Goal: Transaction & Acquisition: Purchase product/service

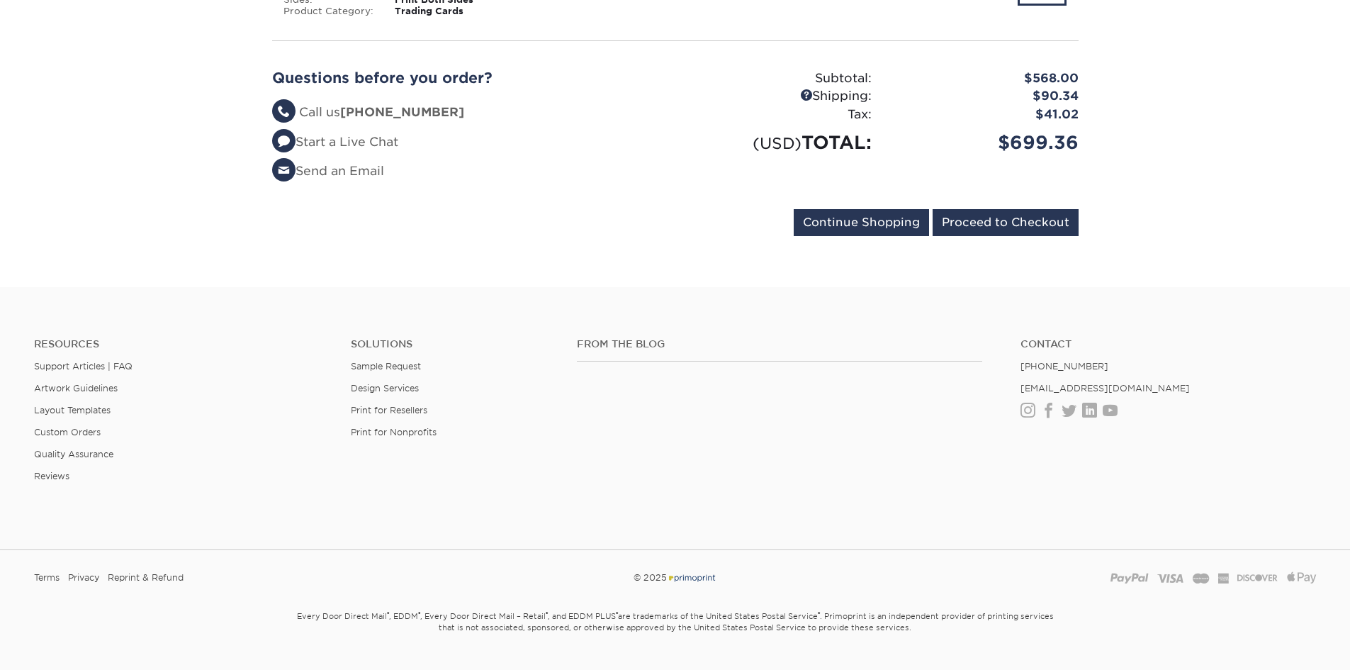
scroll to position [1222, 0]
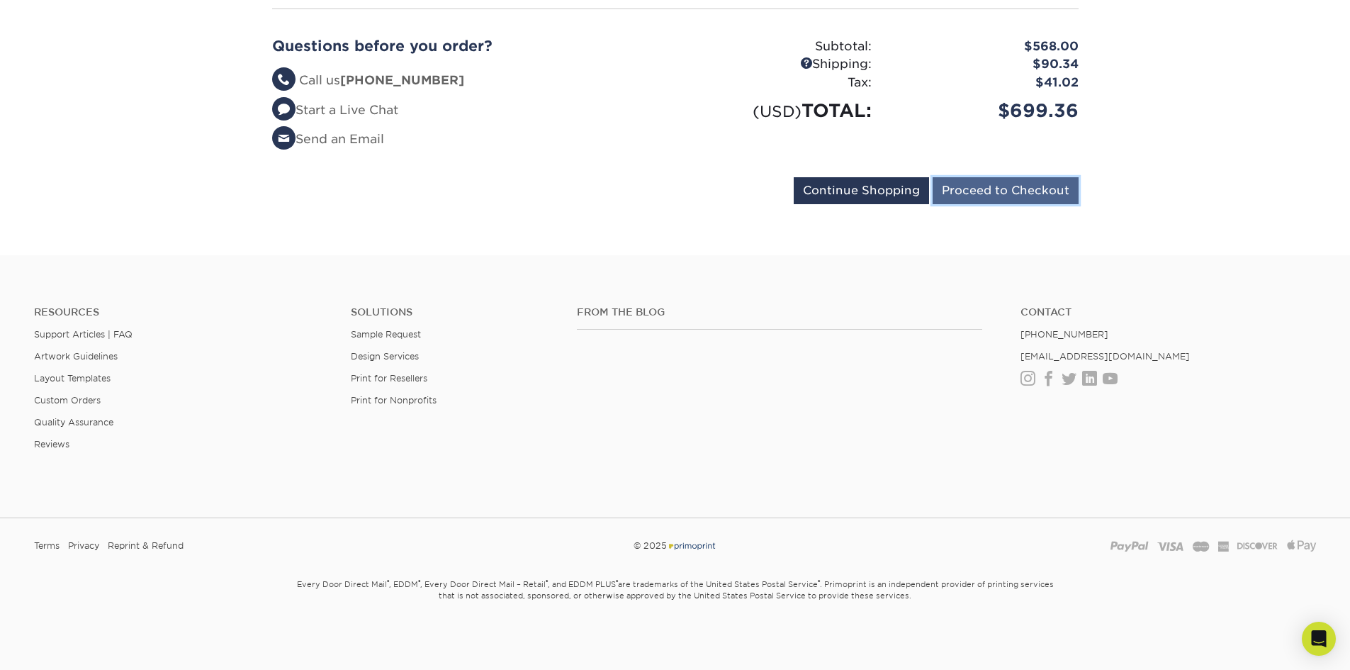
click at [1030, 193] on input "Proceed to Checkout" at bounding box center [1006, 190] width 146 height 27
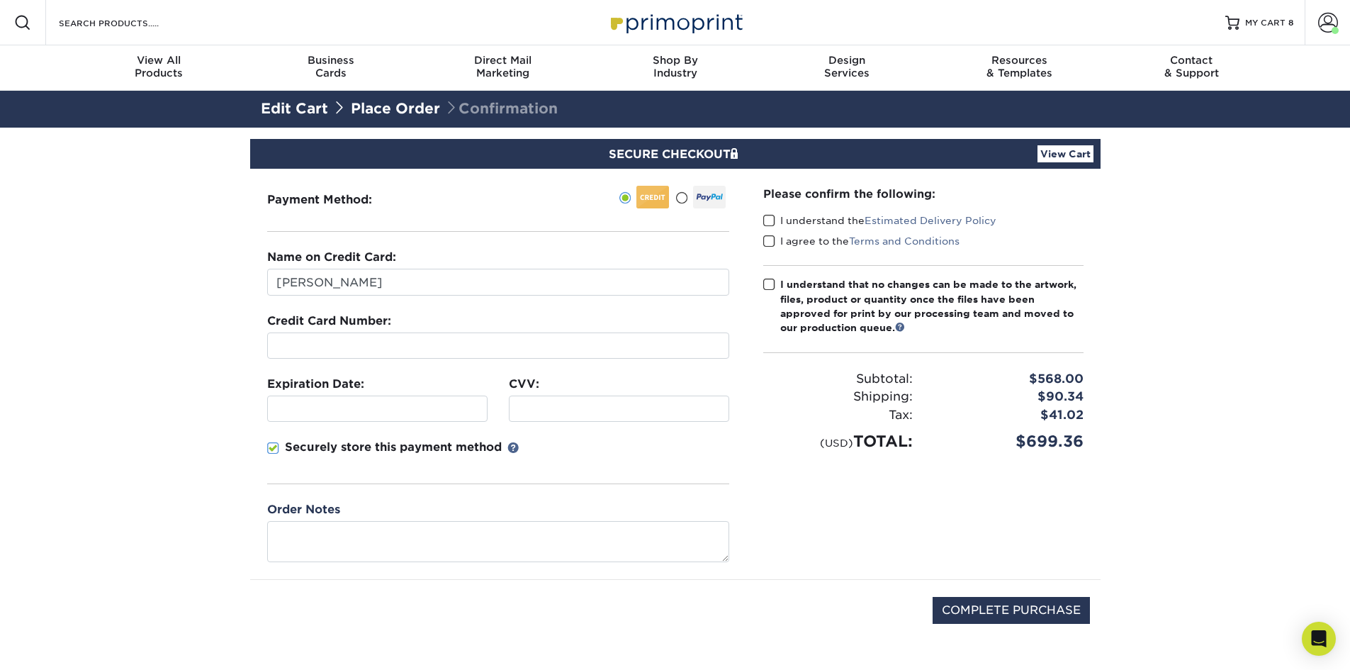
click at [681, 202] on span at bounding box center [681, 197] width 12 height 13
click at [0, 0] on input "radio" at bounding box center [0, 0] width 0 height 0
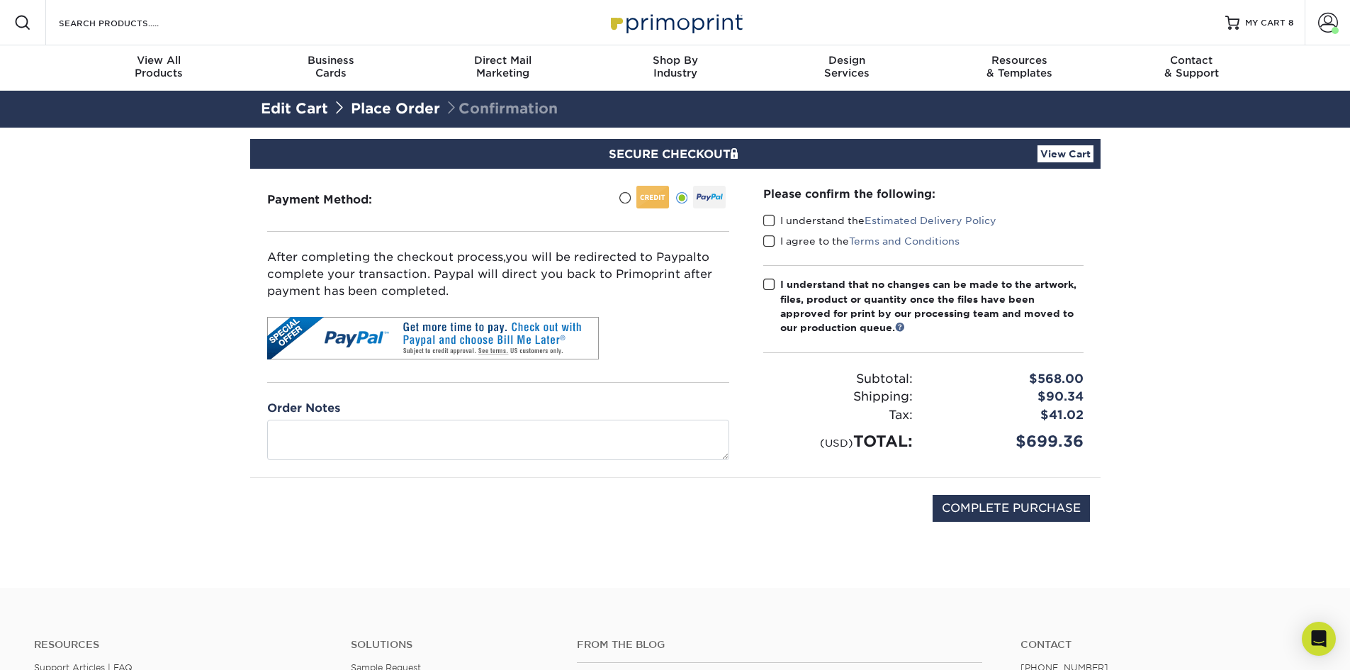
click at [772, 224] on span at bounding box center [769, 220] width 12 height 13
click at [0, 0] on input "I understand the Estimated Delivery Policy" at bounding box center [0, 0] width 0 height 0
click at [767, 240] on span at bounding box center [769, 241] width 12 height 13
click at [0, 0] on input "I agree to the Terms and Conditions" at bounding box center [0, 0] width 0 height 0
click at [768, 289] on span at bounding box center [769, 284] width 12 height 13
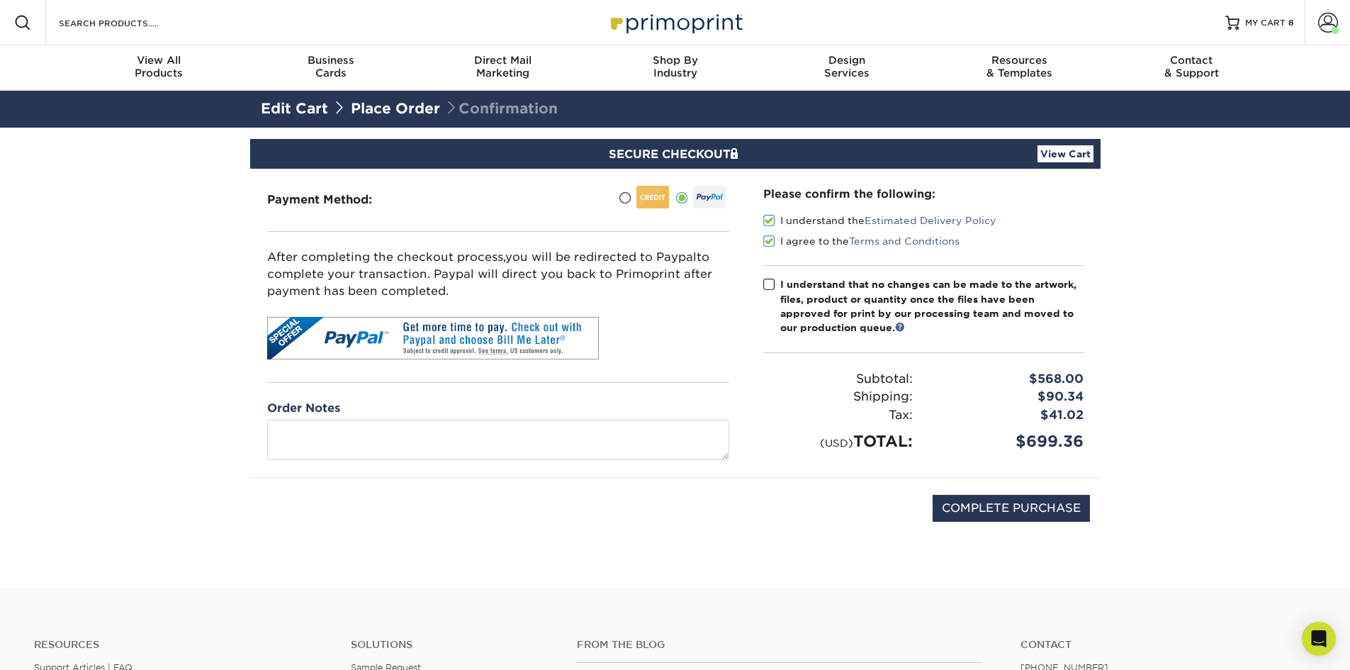
click at [0, 0] on input "I understand that no changes can be made to the artwork, files, product or quan…" at bounding box center [0, 0] width 0 height 0
click at [1046, 517] on input "COMPLETE PURCHASE" at bounding box center [1011, 508] width 157 height 27
type input "PROCESSING, PLEASE WAIT..."
